Goal: Task Accomplishment & Management: Manage account settings

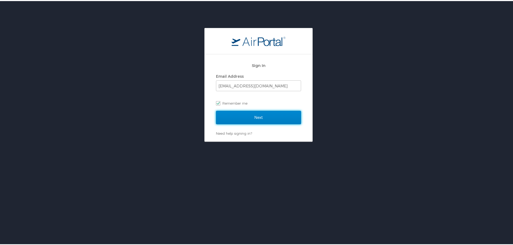
click at [245, 117] on input "Next" at bounding box center [258, 116] width 85 height 13
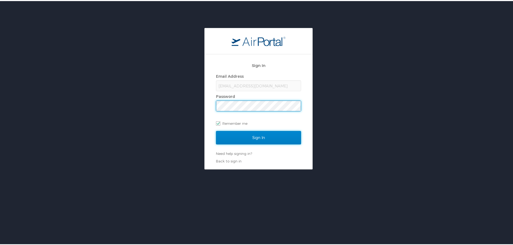
click at [245, 132] on input "Sign In" at bounding box center [258, 136] width 85 height 13
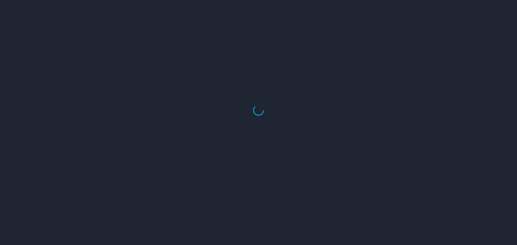
select select "US"
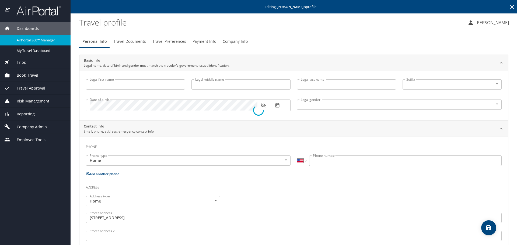
type input "Aliaha"
type input "Brianna"
type input "Daphnis"
type input "Female"
type input "Gerard"
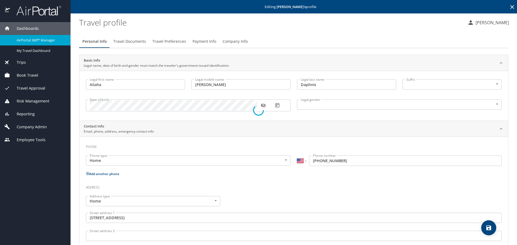
type input "Daphnis"
type input "(786) 486-2282"
type input "United States of America"
type input "Florida"
select select "US"
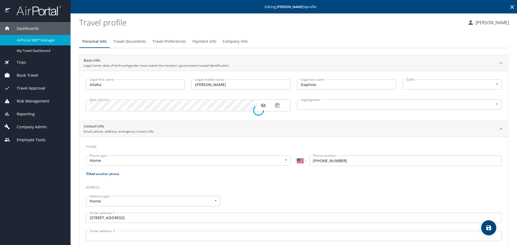
select select "US"
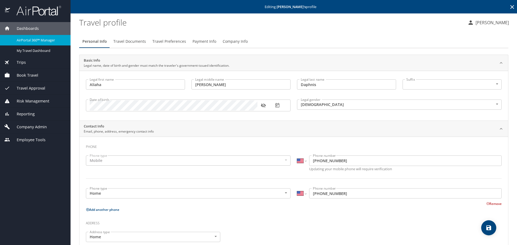
click at [38, 78] on div "Book Travel" at bounding box center [35, 75] width 62 height 6
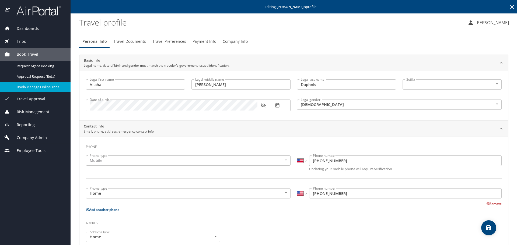
click at [49, 91] on link "Book/Manage Online Trips" at bounding box center [35, 87] width 71 height 10
click at [32, 87] on span "Book/Manage Online Trips" at bounding box center [40, 86] width 47 height 5
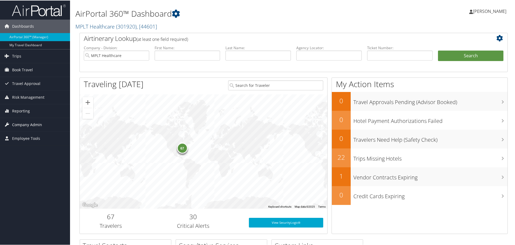
click at [24, 124] on span "Company Admin" at bounding box center [27, 124] width 30 height 13
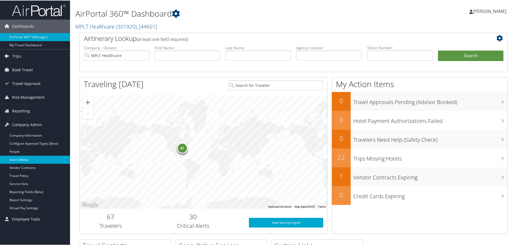
click at [17, 161] on link "Users (Beta)" at bounding box center [35, 159] width 70 height 8
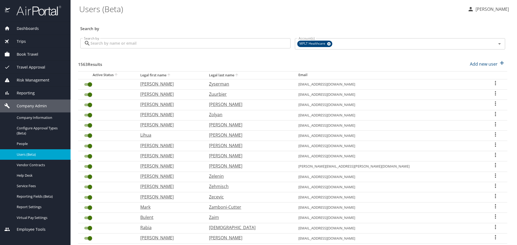
click at [116, 48] on input "Search by" at bounding box center [190, 43] width 200 height 10
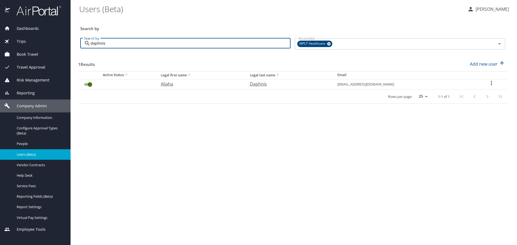
type input "daphnis"
click at [280, 84] on p "Daphnis" at bounding box center [288, 84] width 77 height 6
select select "US"
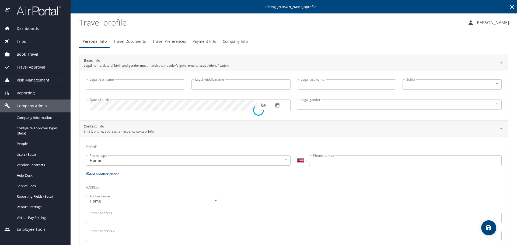
type input "Aliaha"
type input "Brianna"
type input "Daphnis"
type input "Female"
type input "Gerard"
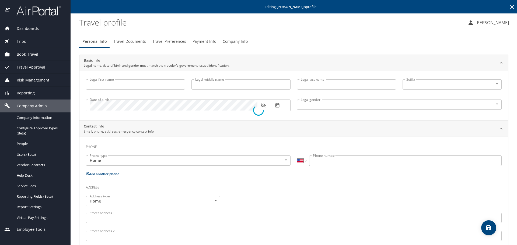
type input "Daphnis"
type input "(786) 486-2282"
select select "US"
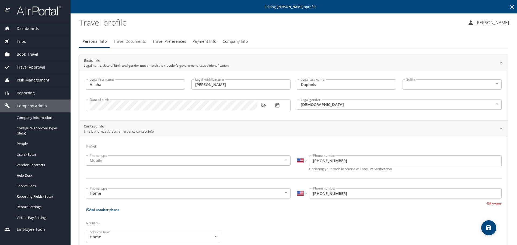
click at [128, 40] on span "Travel Documents" at bounding box center [129, 41] width 33 height 7
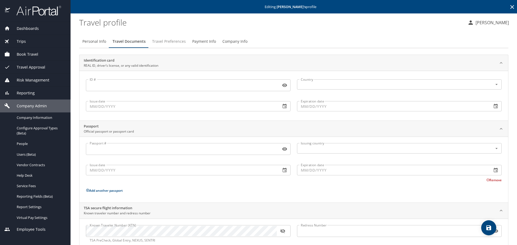
click at [163, 39] on span "Travel Preferences" at bounding box center [169, 41] width 34 height 7
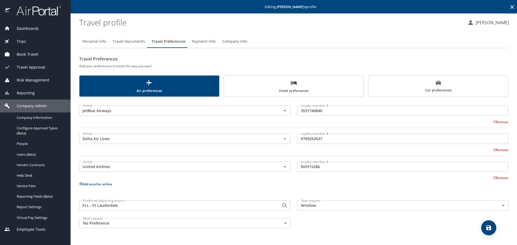
click at [194, 39] on span "Payment Info" at bounding box center [204, 41] width 24 height 7
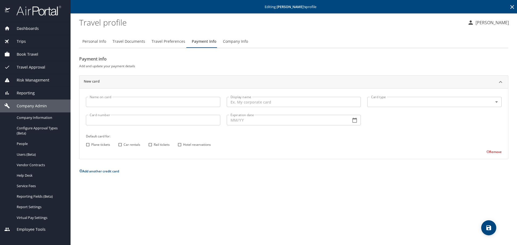
click at [239, 40] on span "Company Info" at bounding box center [235, 41] width 25 height 7
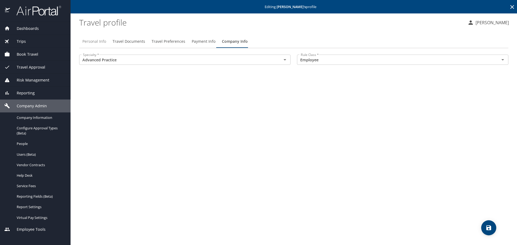
click at [98, 40] on span "Personal Info" at bounding box center [94, 41] width 24 height 7
select select "US"
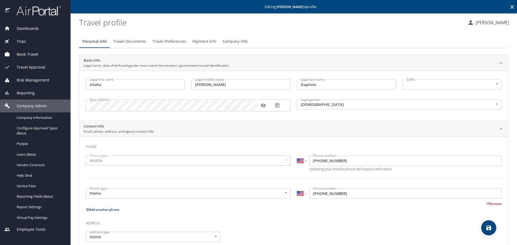
click at [298, 30] on main "Editing Aliaha Daphnis 's profile Travel profile Morgan Savell Personal Info Tr…" at bounding box center [294, 122] width 446 height 245
click at [232, 44] on span "Company Info" at bounding box center [235, 41] width 25 height 7
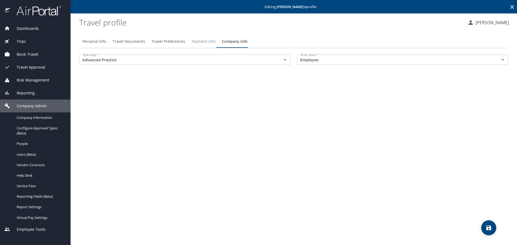
click at [205, 41] on span "Payment Info" at bounding box center [204, 41] width 24 height 7
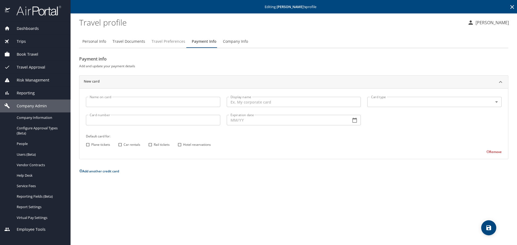
click at [176, 42] on span "Travel Preferences" at bounding box center [169, 41] width 34 height 7
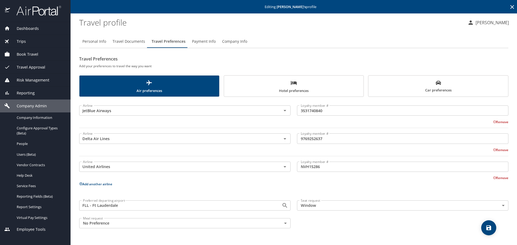
click at [128, 40] on span "Travel Documents" at bounding box center [128, 41] width 33 height 7
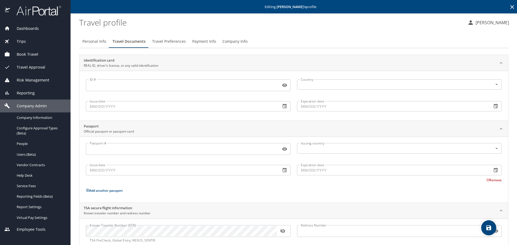
click at [97, 41] on span "Personal Info" at bounding box center [94, 41] width 24 height 7
select select "US"
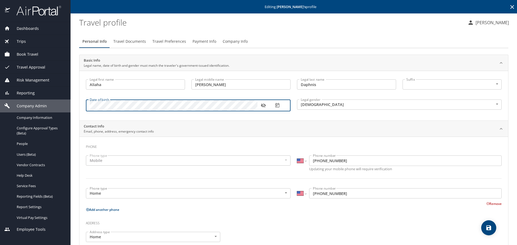
click at [138, 45] on button "Travel Documents" at bounding box center [129, 41] width 39 height 13
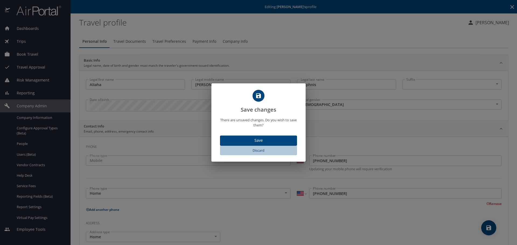
click at [256, 152] on span "Discard" at bounding box center [258, 150] width 73 height 6
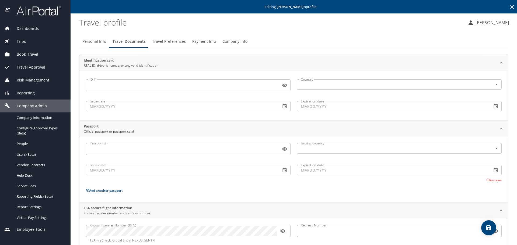
click at [509, 5] on icon at bounding box center [512, 7] width 6 height 6
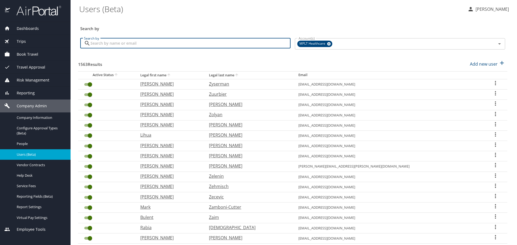
click at [112, 42] on input "Search by" at bounding box center [190, 43] width 200 height 10
type input "daphnis"
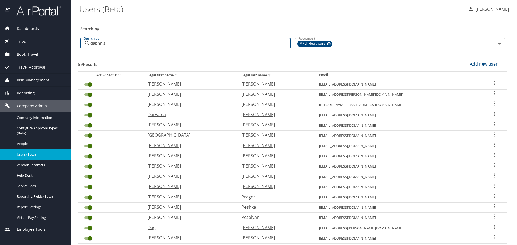
click at [136, 45] on input "daphnis" at bounding box center [190, 43] width 200 height 10
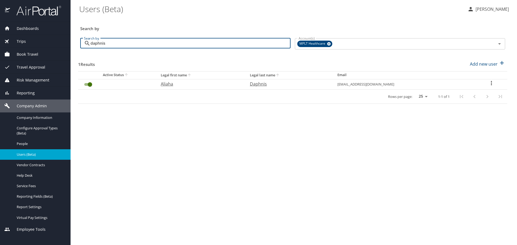
click at [491, 84] on icon "User Search Table" at bounding box center [491, 83] width 6 height 6
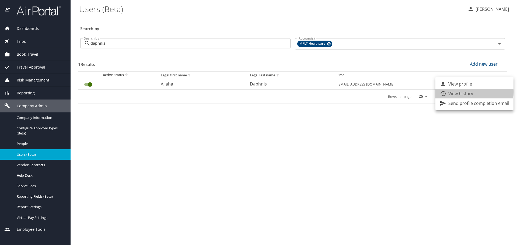
click at [458, 92] on p "View history" at bounding box center [460, 93] width 25 height 6
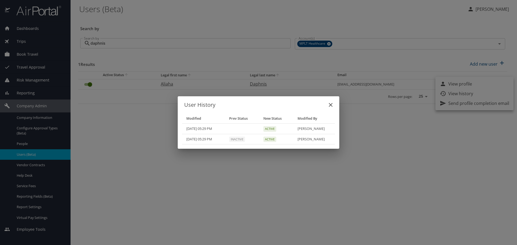
click at [332, 104] on icon "close" at bounding box center [330, 105] width 6 height 6
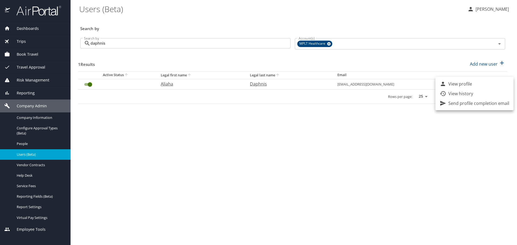
click at [475, 82] on li "View profile" at bounding box center [474, 84] width 78 height 10
select select "US"
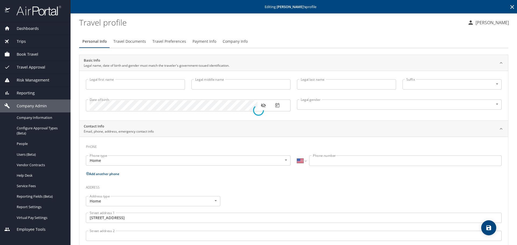
type input "Aliaha"
type input "Brianna"
type input "Daphnis"
type input "Female"
type input "Gerard"
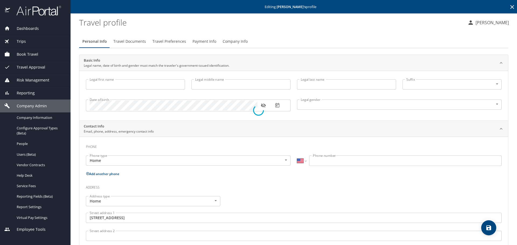
type input "Daphnis"
type input "(786) 486-2282"
type input "United States of America"
type input "Florida"
select select "US"
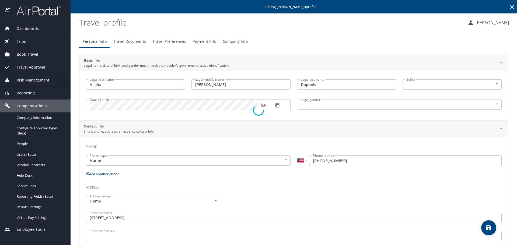
select select "US"
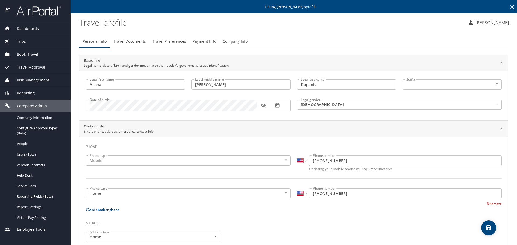
click at [23, 106] on span "Company Admin" at bounding box center [28, 106] width 37 height 6
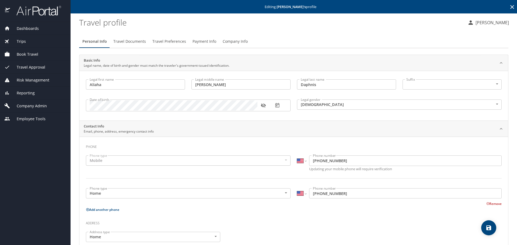
click at [23, 106] on span "Company Admin" at bounding box center [28, 106] width 37 height 6
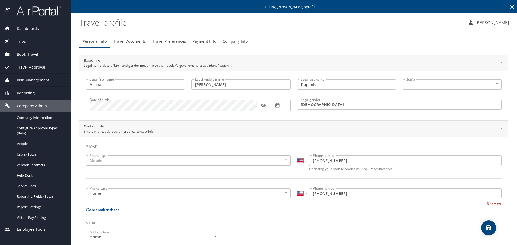
click at [509, 7] on icon at bounding box center [512, 7] width 6 height 6
